Goal: Task Accomplishment & Management: Manage account settings

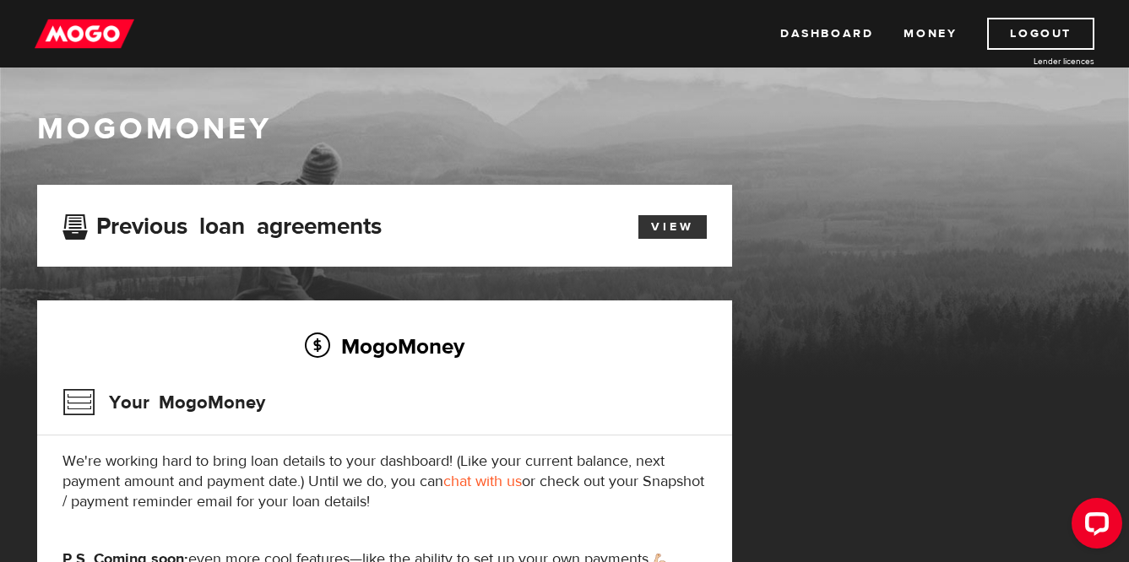
click at [681, 223] on link "View" at bounding box center [672, 227] width 68 height 24
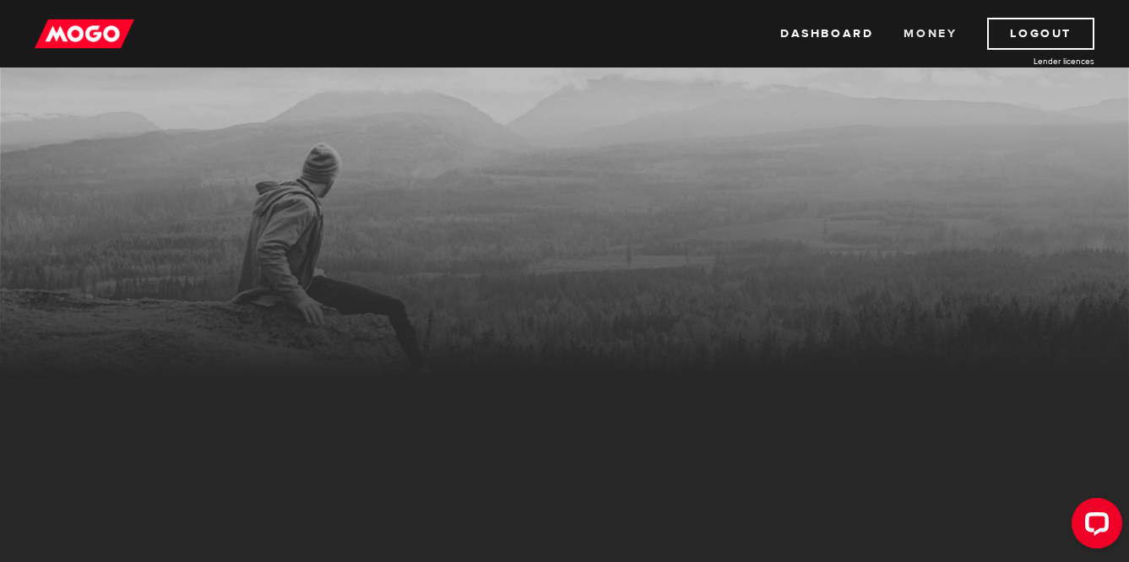
click at [926, 37] on link "Money" at bounding box center [929, 34] width 53 height 32
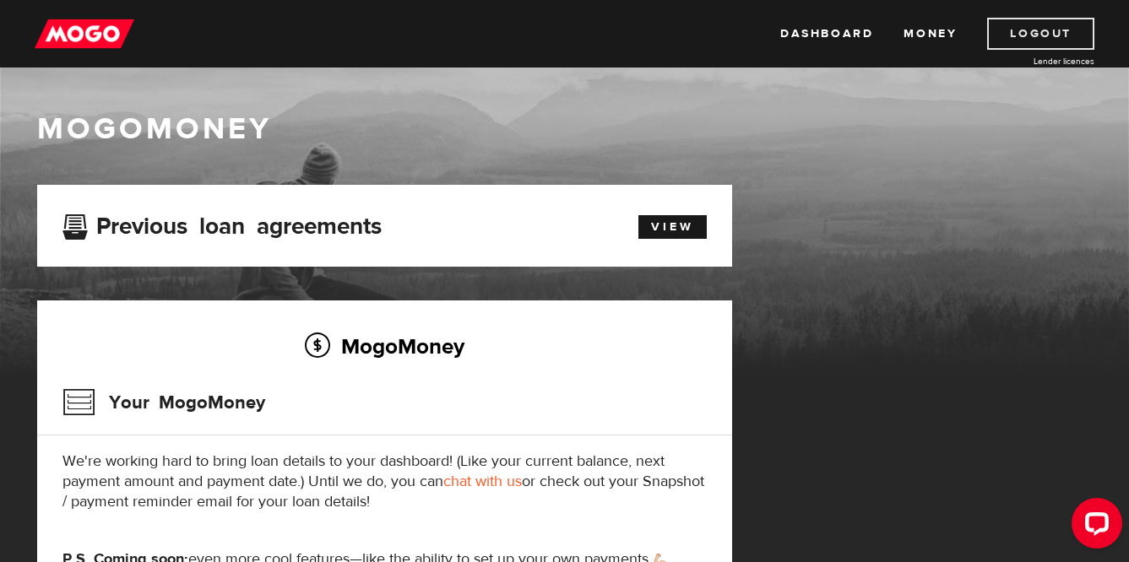
click at [1046, 38] on link "Logout" at bounding box center [1040, 34] width 107 height 32
